Goal: Check status

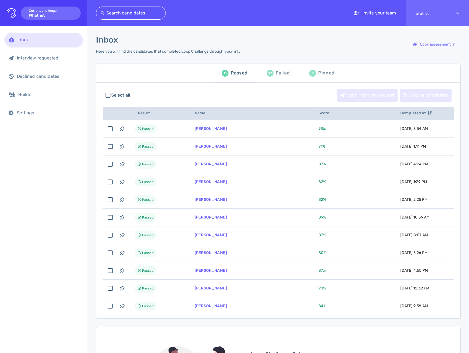
click at [270, 79] on div "33 Failed" at bounding box center [278, 72] width 23 height 15
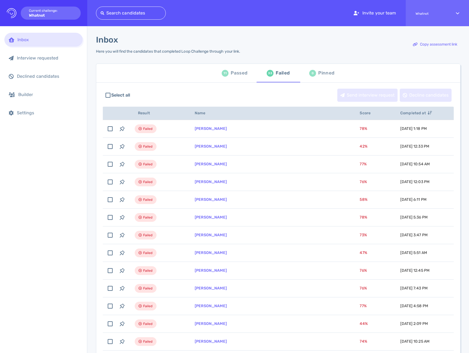
click at [236, 76] on div "Passed" at bounding box center [239, 73] width 17 height 8
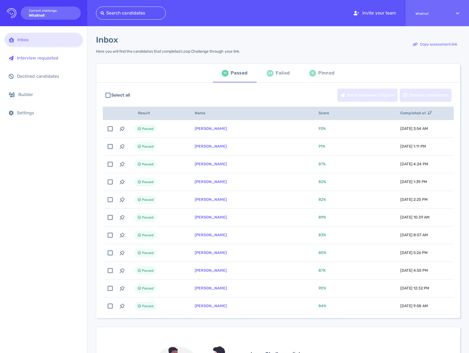
click at [50, 63] on div "Interview requested" at bounding box center [43, 58] width 78 height 14
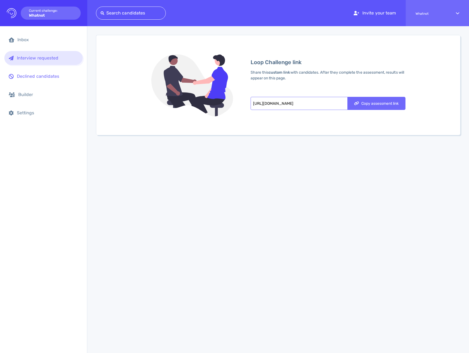
click at [50, 76] on div "Declined candidates" at bounding box center [47, 76] width 61 height 5
click at [44, 90] on div "Builder" at bounding box center [43, 95] width 78 height 14
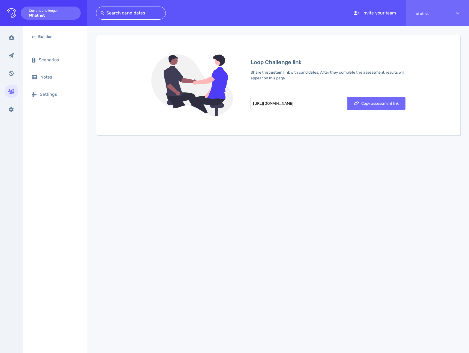
click at [32, 40] on div "Builder" at bounding box center [55, 36] width 64 height 19
